Goal: Information Seeking & Learning: Understand process/instructions

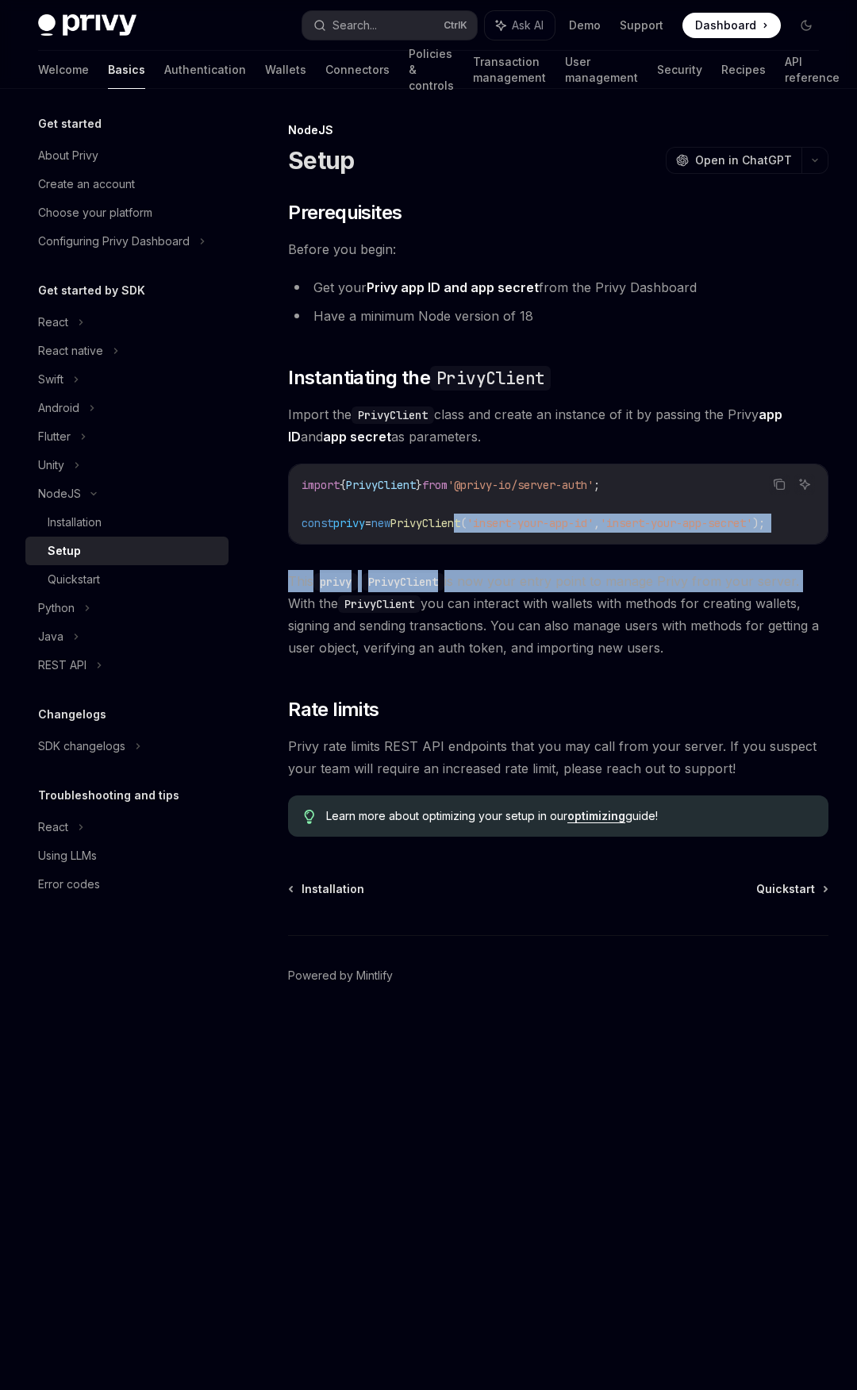
scroll to position [0, 32]
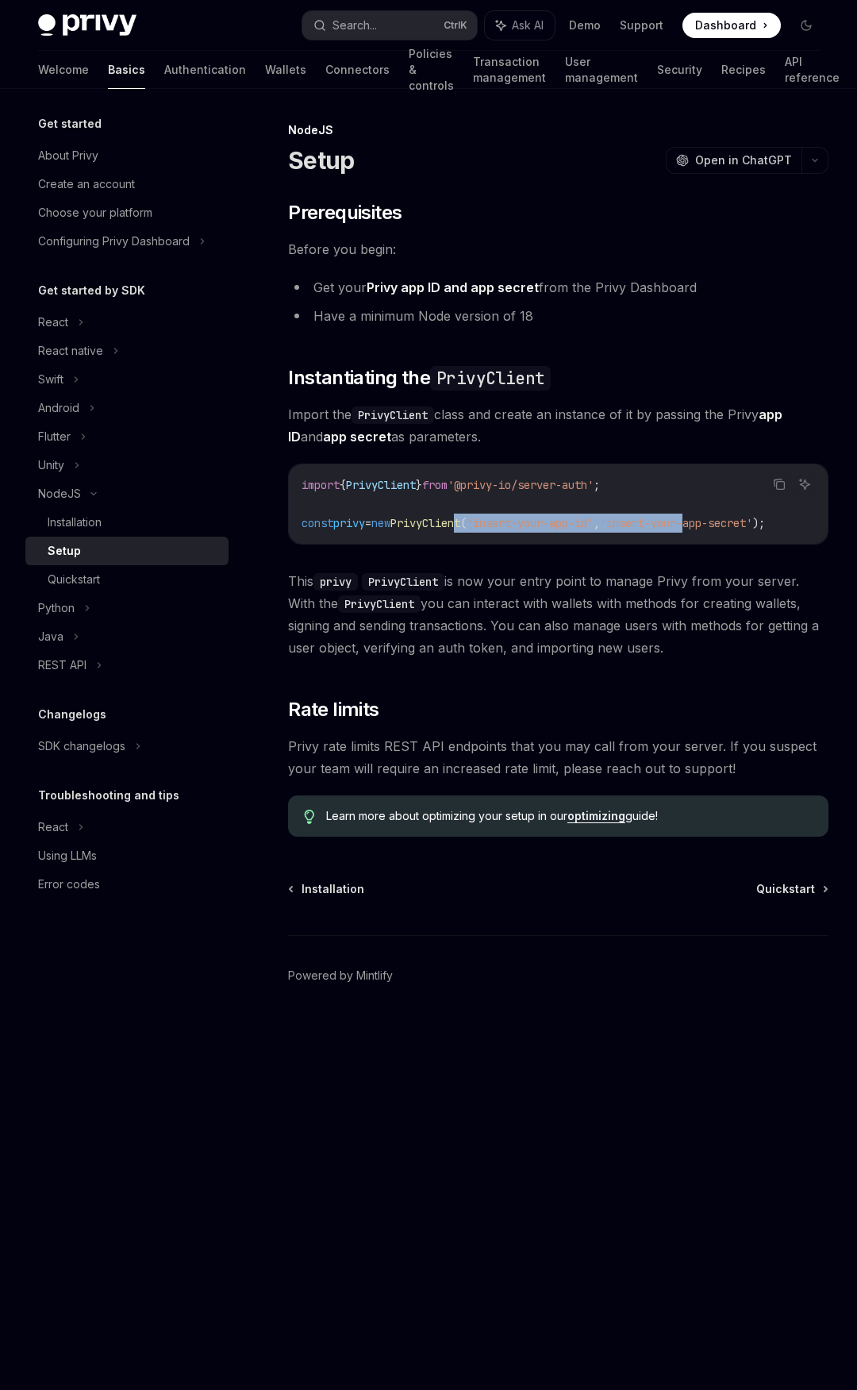
drag, startPoint x: 583, startPoint y: 533, endPoint x: 694, endPoint y: 526, distance: 110.5
click at [701, 526] on span "const privy = new PrivyClient ( 'insert-your-app-id' , 'insert-your-app-secret'…" at bounding box center [533, 523] width 463 height 14
click at [467, 583] on span "This privy PrivyClient is now your entry point to manage Privy from your server…" at bounding box center [558, 614] width 540 height 89
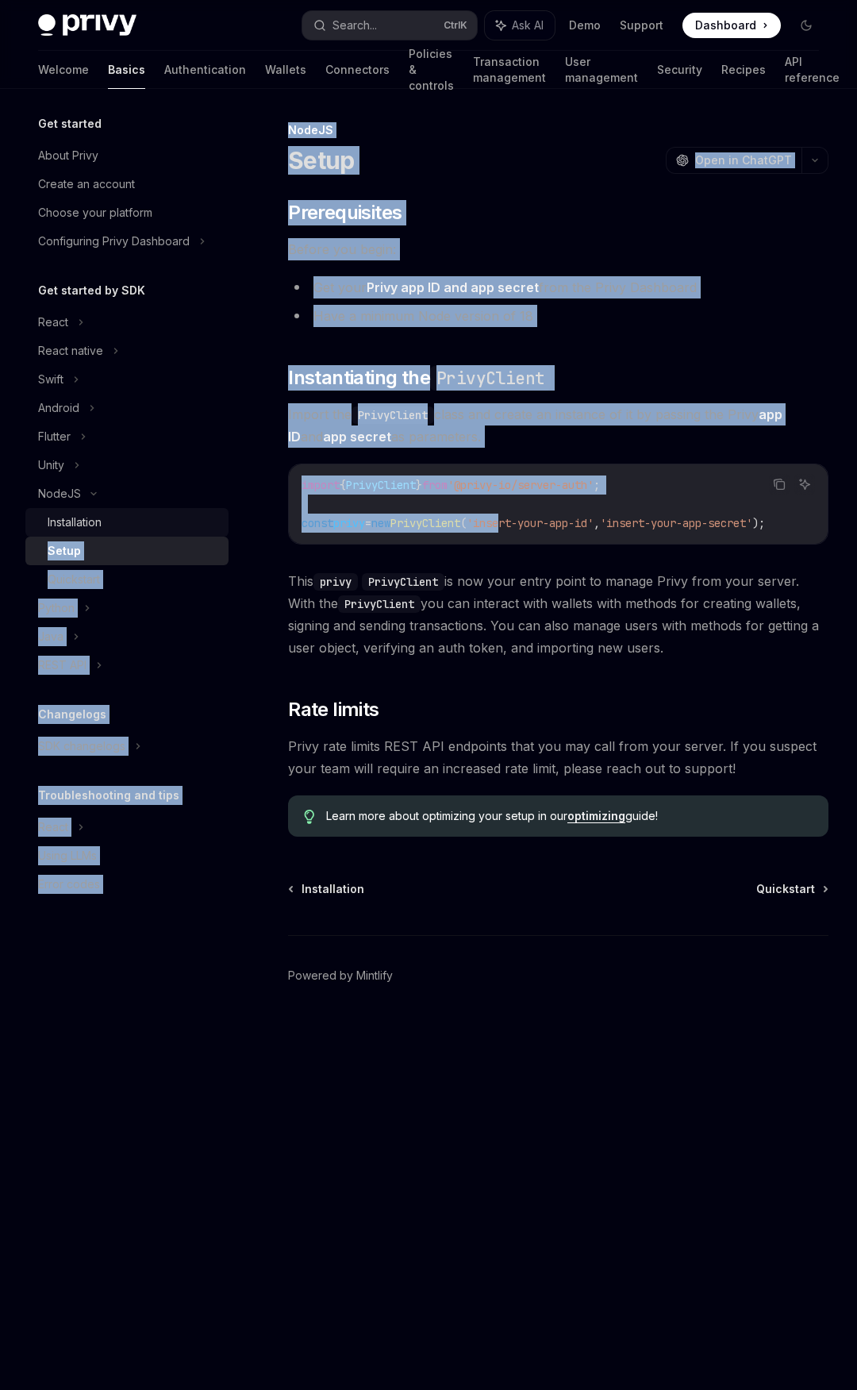
scroll to position [0, 0]
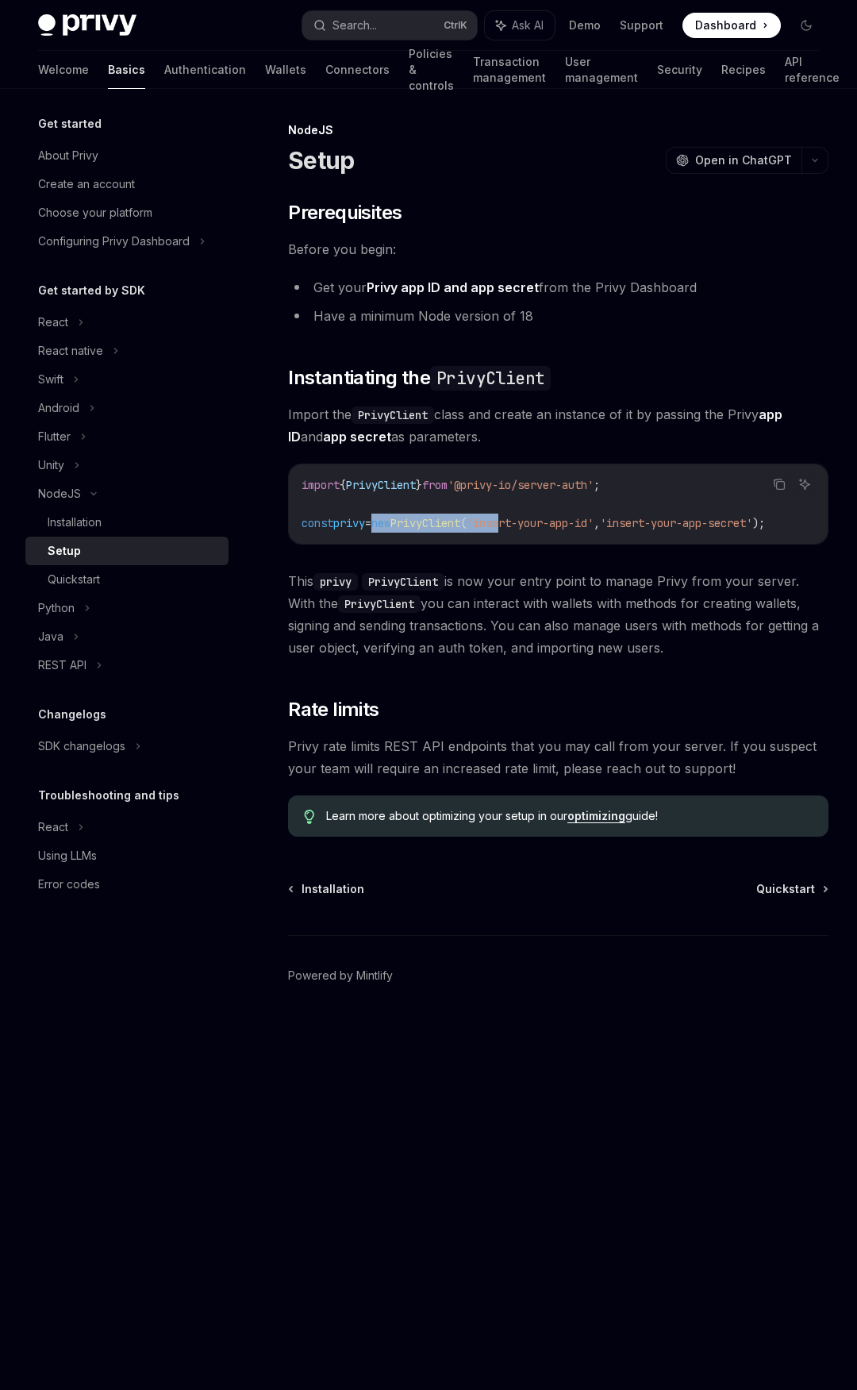
drag, startPoint x: 463, startPoint y: 522, endPoint x: 383, endPoint y: 521, distance: 79.4
click at [383, 521] on span "const privy = new PrivyClient ( 'insert-your-app-id' , 'insert-your-app-secret'…" at bounding box center [533, 523] width 463 height 14
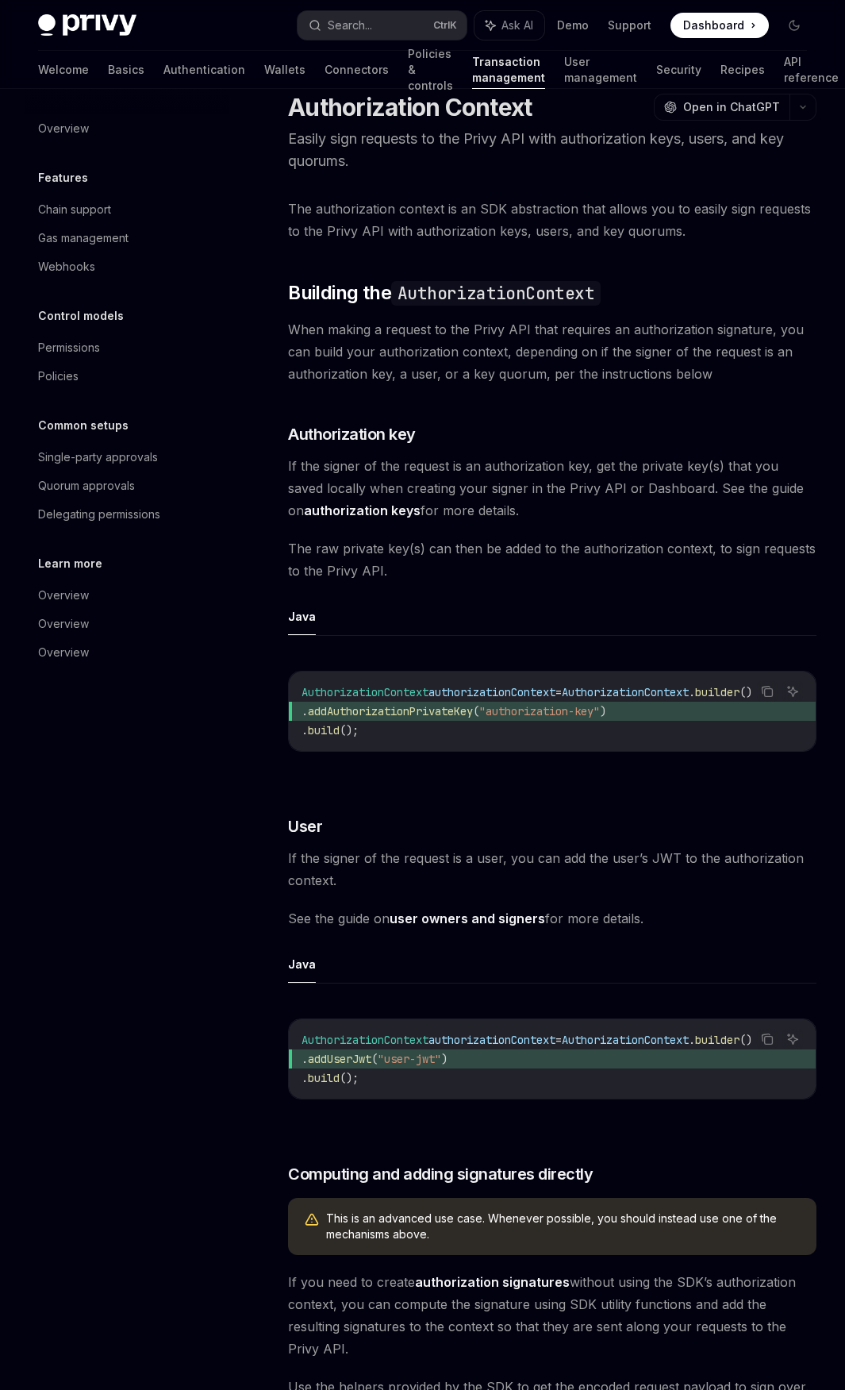
scroll to position [79, 0]
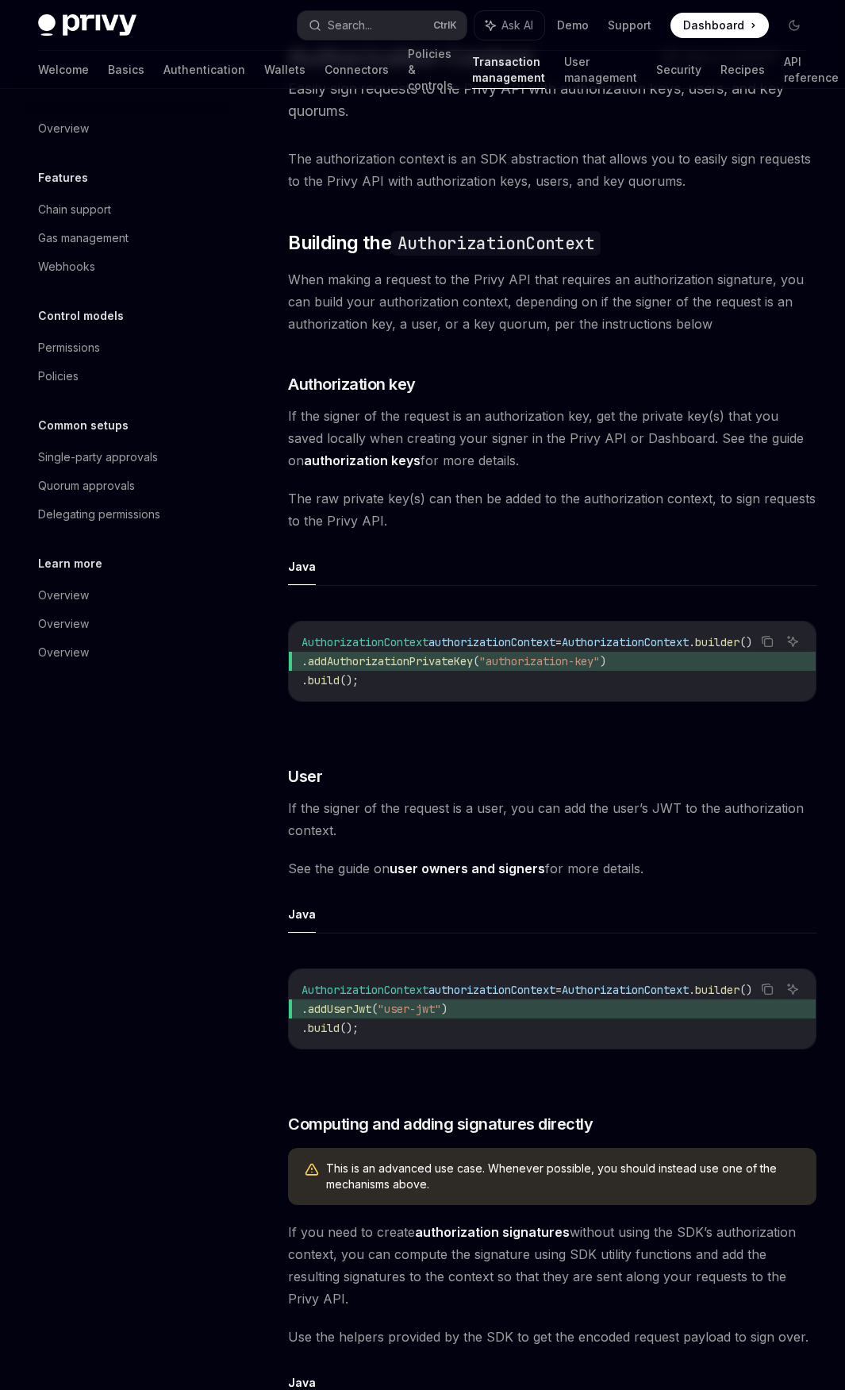
drag, startPoint x: 477, startPoint y: 707, endPoint x: 667, endPoint y: 718, distance: 190.8
click at [666, 719] on div "Copy Ask AI AuthorizationContext authorizationContext = AuthorizationContext . …" at bounding box center [552, 666] width 529 height 122
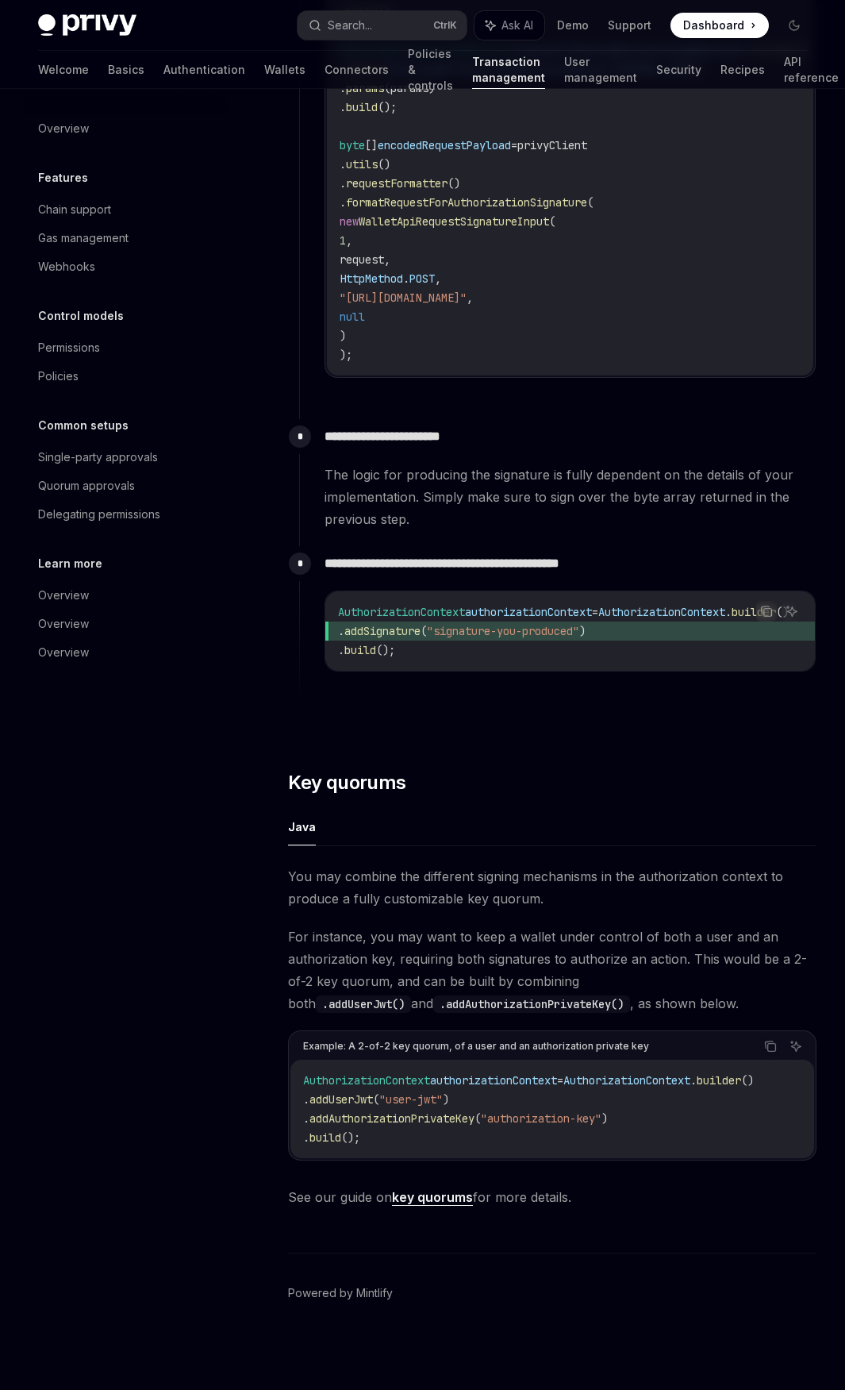
scroll to position [1782, 0]
